Goal: Check status: Check status

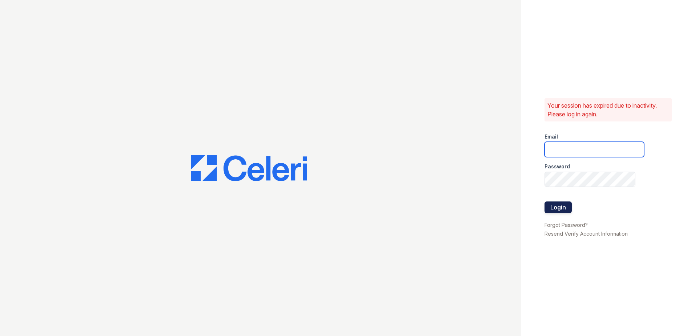
type input "tlambouths@trinity-pm.com"
click at [564, 210] on button "Login" at bounding box center [558, 207] width 27 height 12
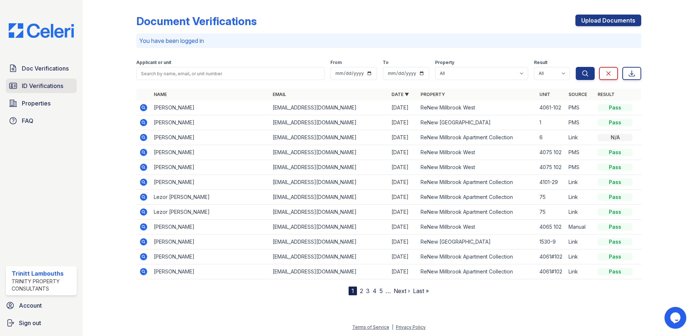
click at [35, 83] on span "ID Verifications" at bounding box center [42, 85] width 41 height 9
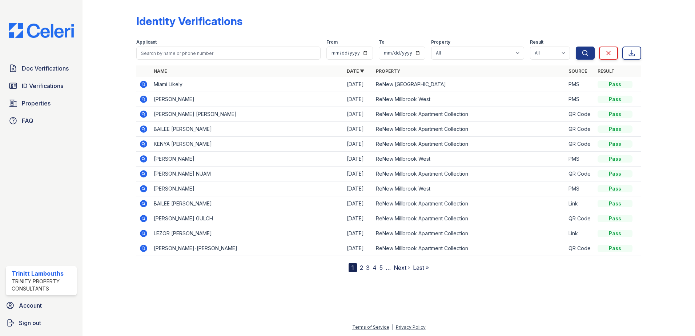
click at [144, 84] on icon at bounding box center [143, 84] width 2 height 2
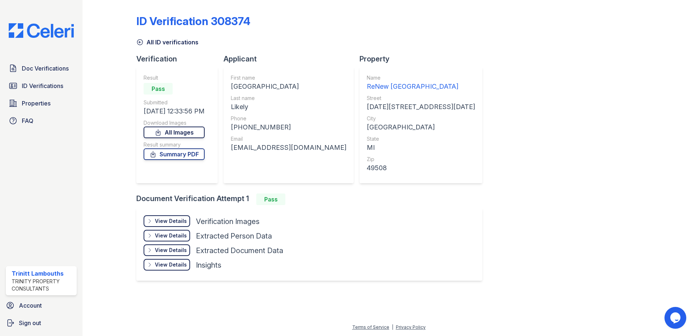
click at [173, 129] on link "All Images" at bounding box center [174, 133] width 61 height 12
click at [59, 69] on span "Doc Verifications" at bounding box center [45, 68] width 47 height 9
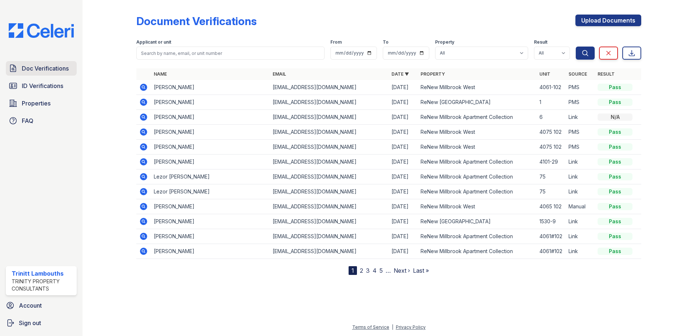
click at [64, 69] on span "Doc Verifications" at bounding box center [45, 68] width 47 height 9
click at [57, 72] on span "Doc Verifications" at bounding box center [45, 68] width 47 height 9
click at [57, 71] on span "Doc Verifications" at bounding box center [45, 68] width 47 height 9
click at [144, 204] on icon at bounding box center [143, 206] width 7 height 7
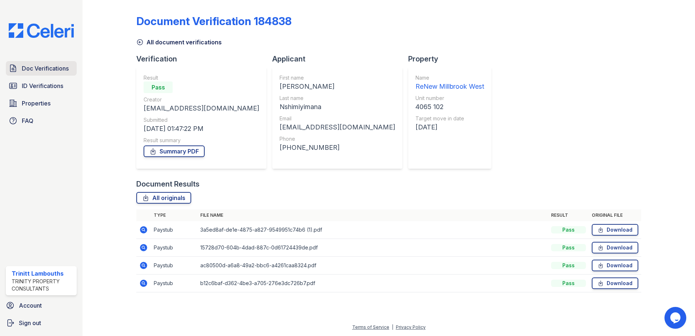
click at [60, 68] on span "Doc Verifications" at bounding box center [45, 68] width 47 height 9
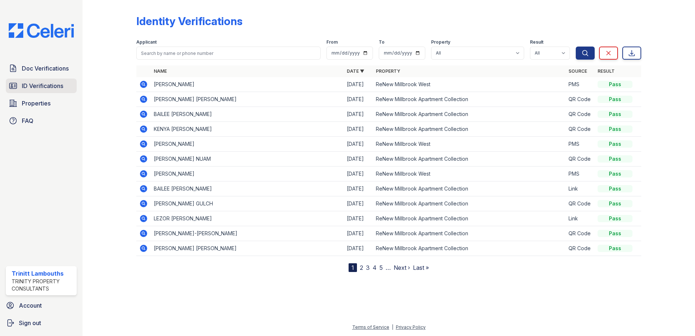
click at [57, 85] on span "ID Verifications" at bounding box center [42, 85] width 41 height 9
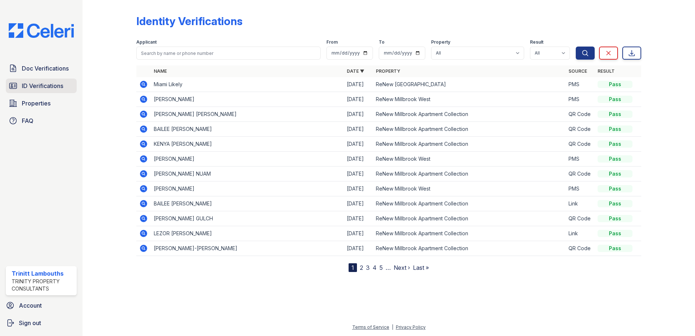
click at [60, 92] on div "Doc Verifications ID Verifications Properties FAQ" at bounding box center [41, 94] width 77 height 67
click at [55, 83] on span "ID Verifications" at bounding box center [42, 85] width 41 height 9
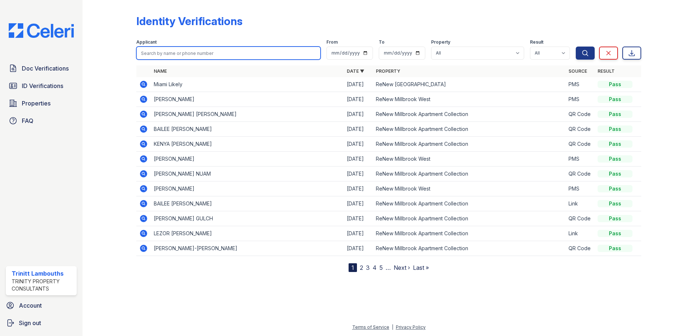
click at [168, 49] on input "search" at bounding box center [228, 53] width 184 height 13
type input "bora"
click at [576, 47] on button "Search" at bounding box center [585, 53] width 19 height 13
